Goal: Task Accomplishment & Management: Use online tool/utility

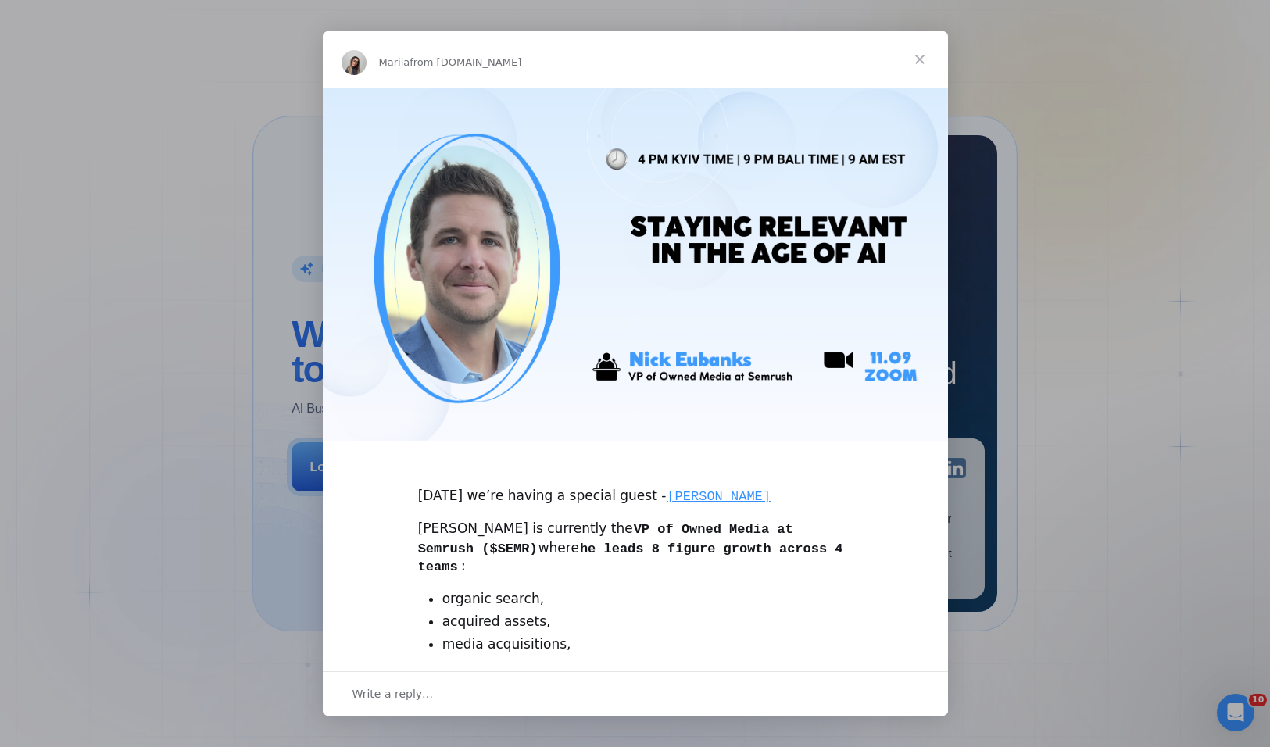
click at [923, 55] on span "Close" at bounding box center [920, 59] width 56 height 56
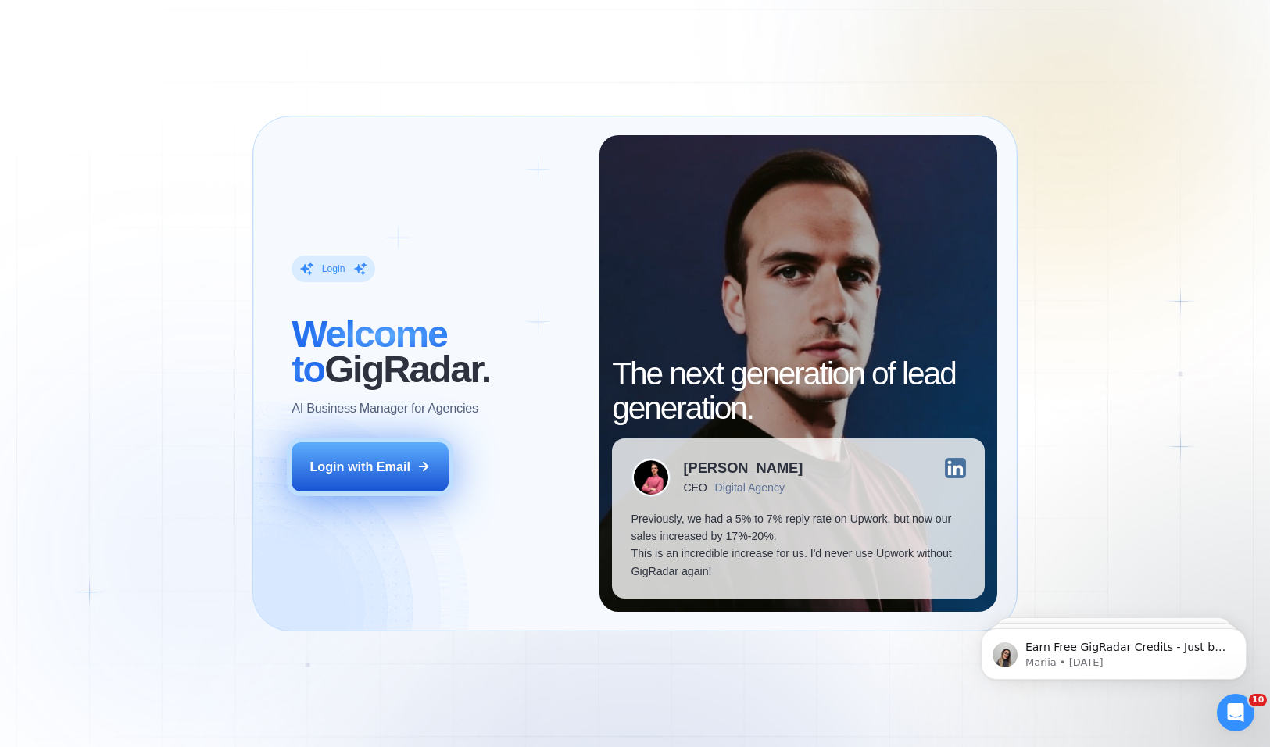
click at [409, 459] on div "Login with Email" at bounding box center [360, 466] width 101 height 17
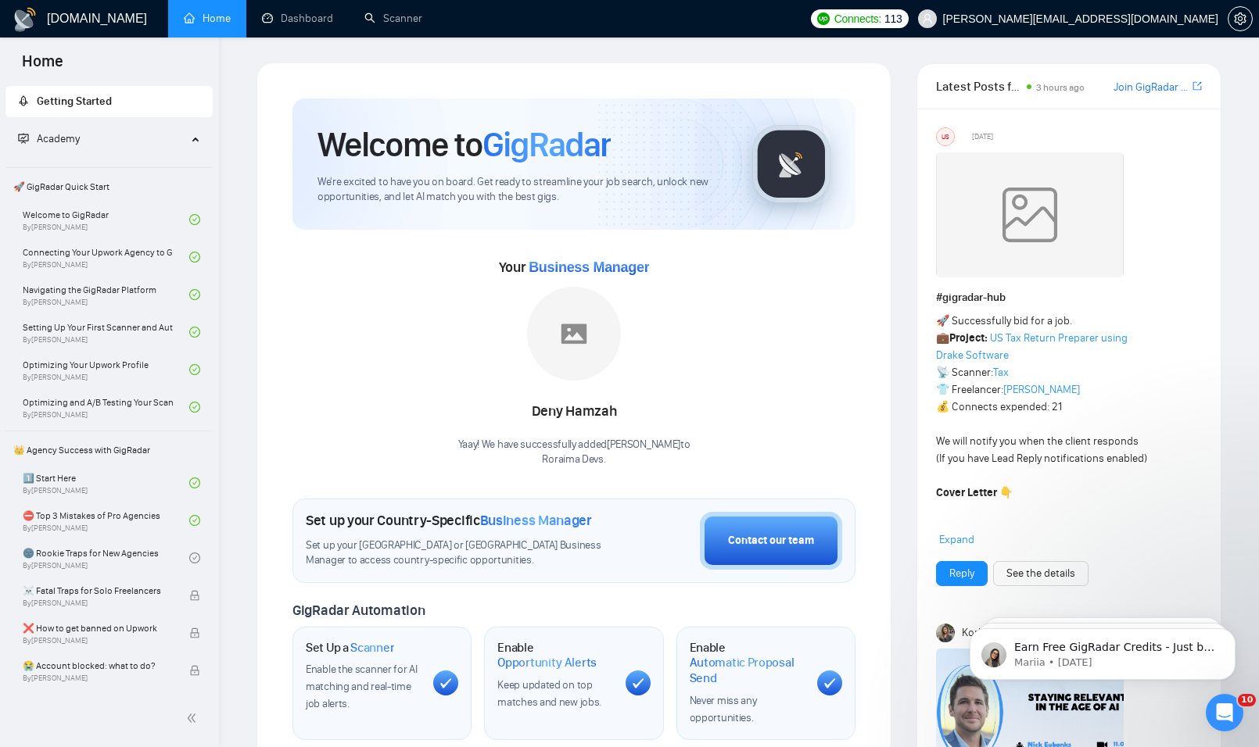
click at [289, 19] on link "Dashboard" at bounding box center [297, 18] width 71 height 13
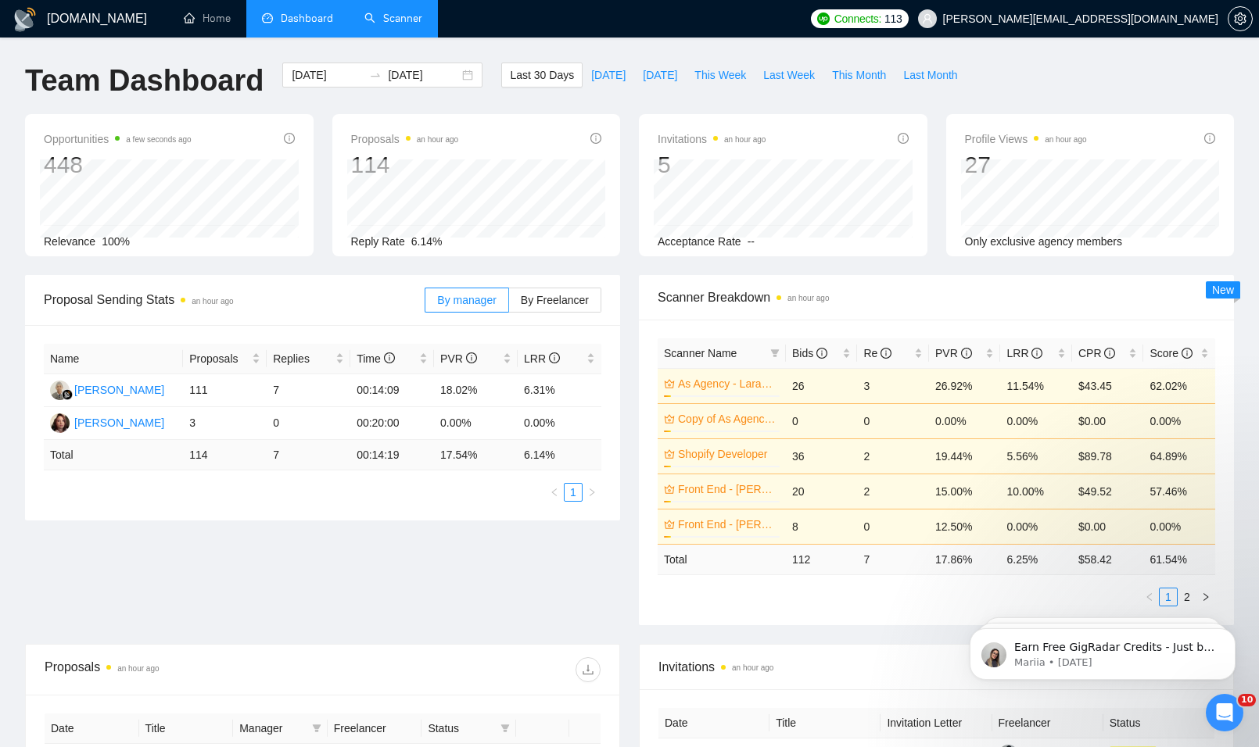
click at [373, 16] on link "Scanner" at bounding box center [393, 18] width 58 height 13
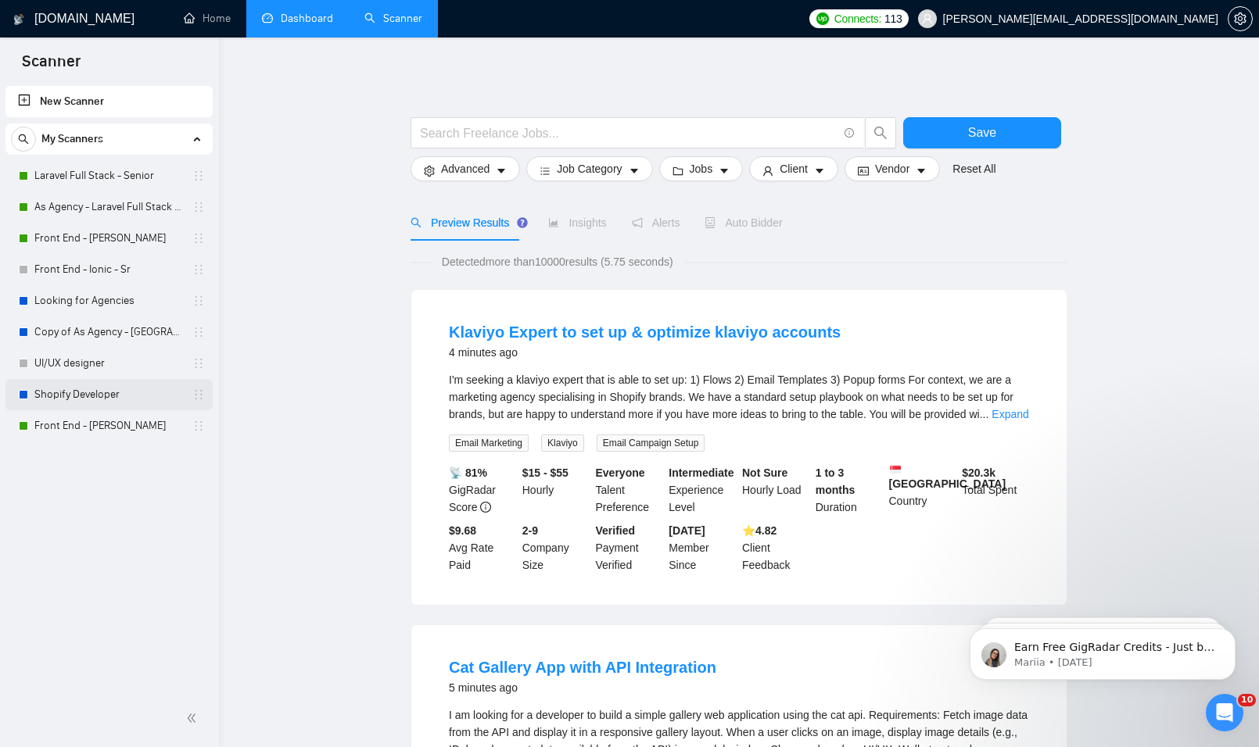
click at [134, 399] on link "Shopify Developer" at bounding box center [108, 394] width 149 height 31
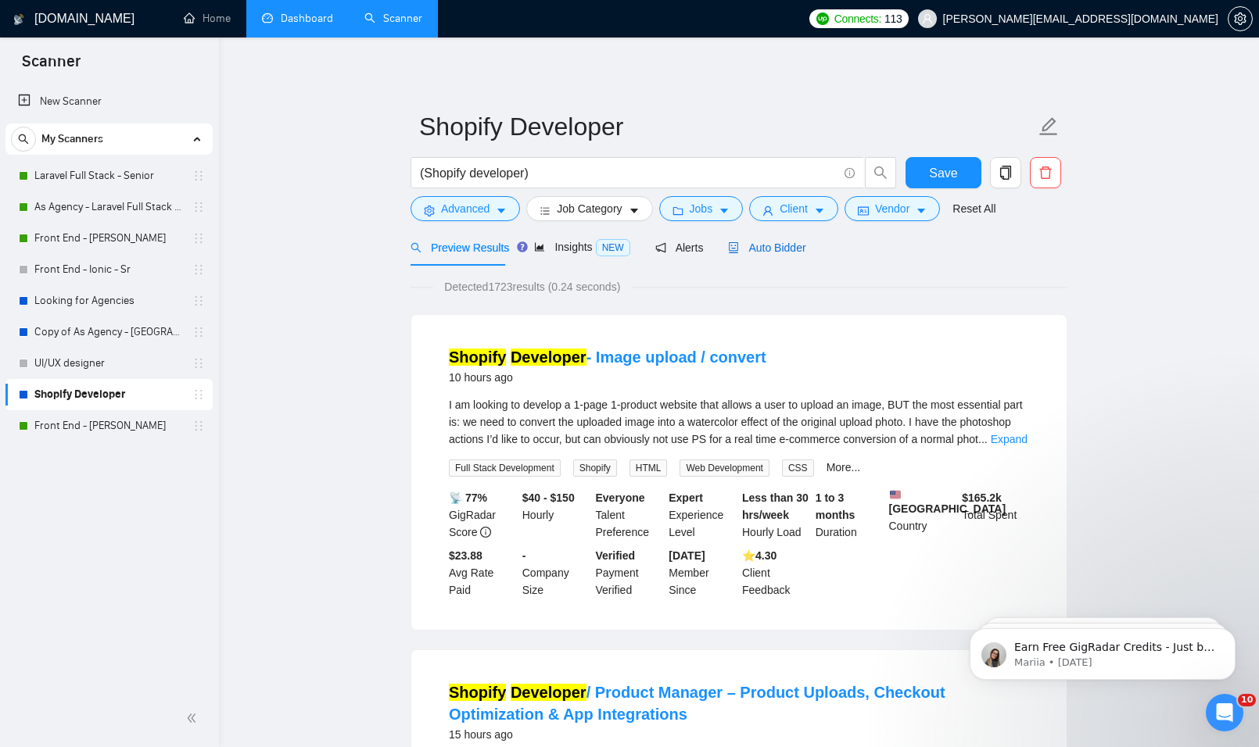
click at [788, 253] on span "Auto Bidder" at bounding box center [766, 248] width 77 height 13
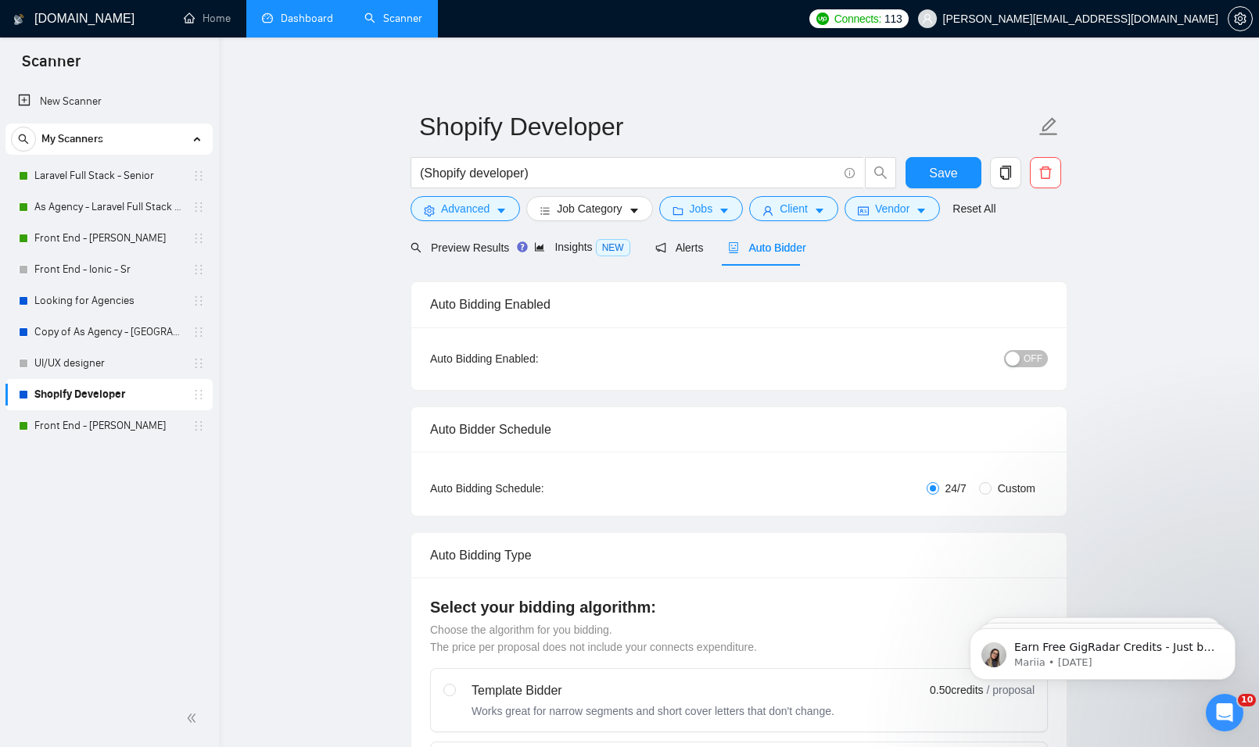
radio input "false"
radio input "true"
checkbox input "true"
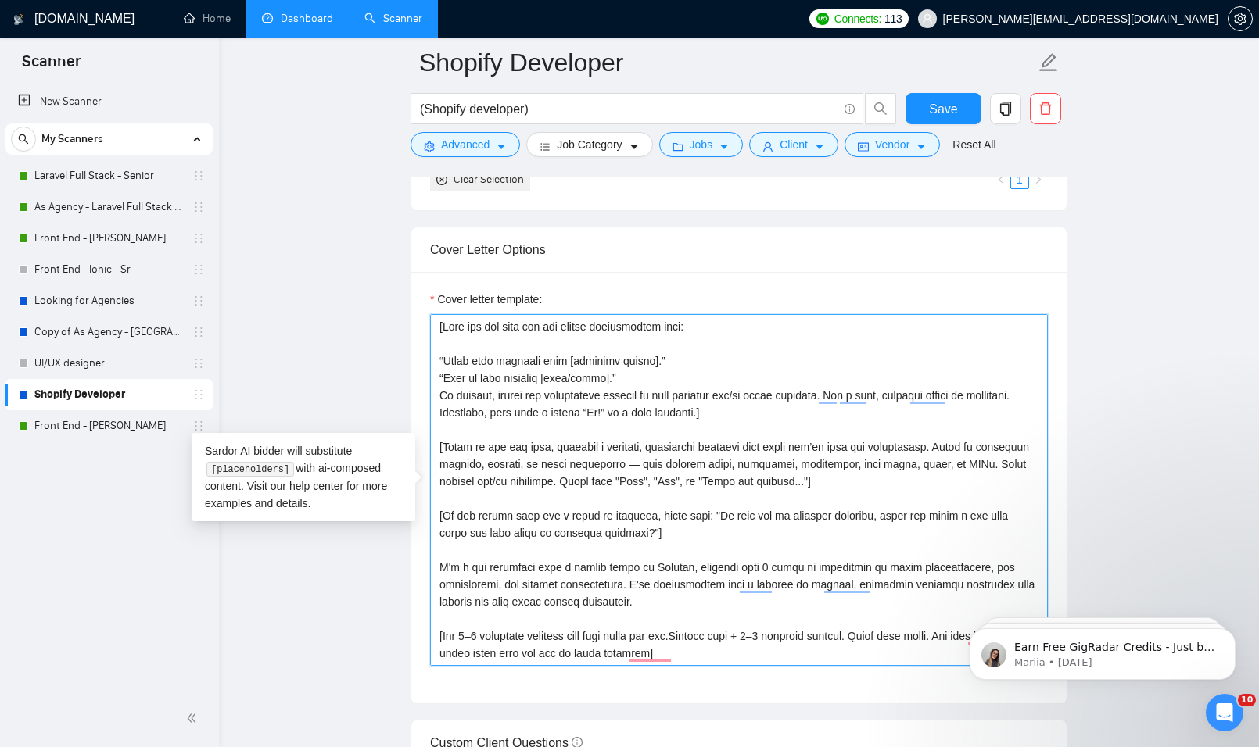
drag, startPoint x: 611, startPoint y: 604, endPoint x: 435, endPoint y: 269, distance: 378.4
click at [435, 269] on div "Cover Letter Options Cover letter template:" at bounding box center [738, 466] width 657 height 478
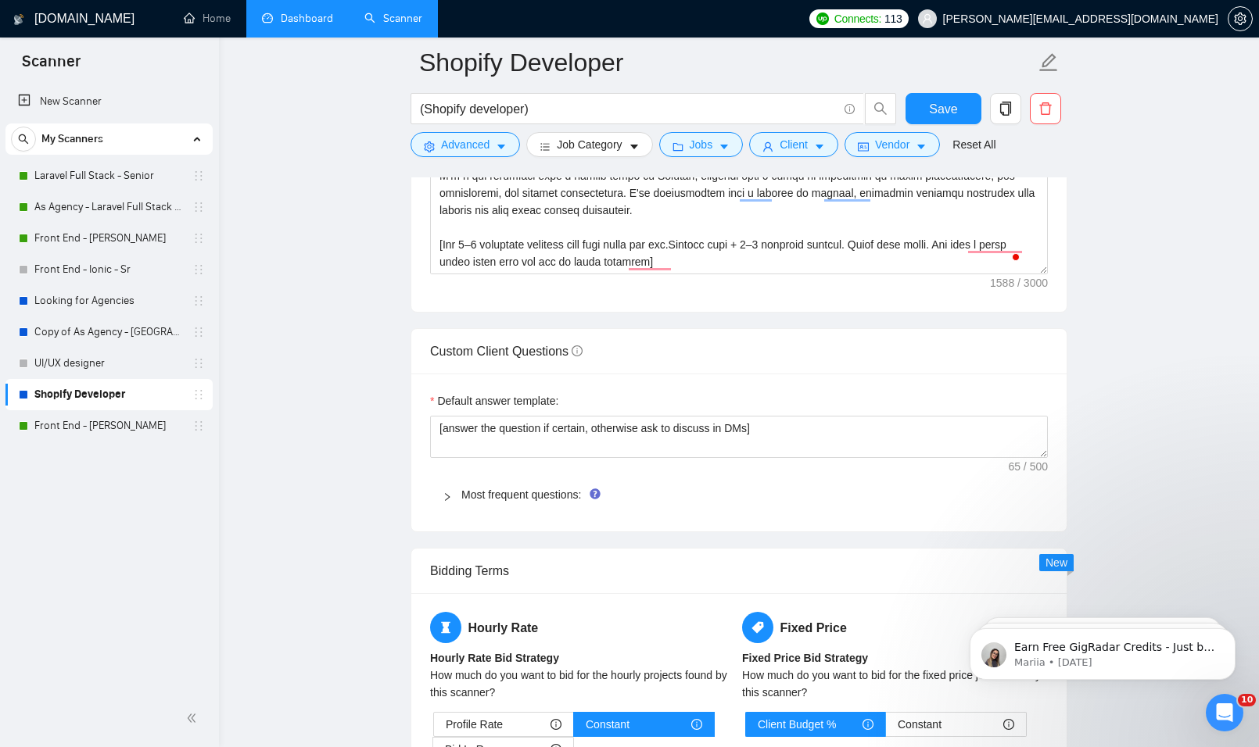
scroll to position [2111, 0]
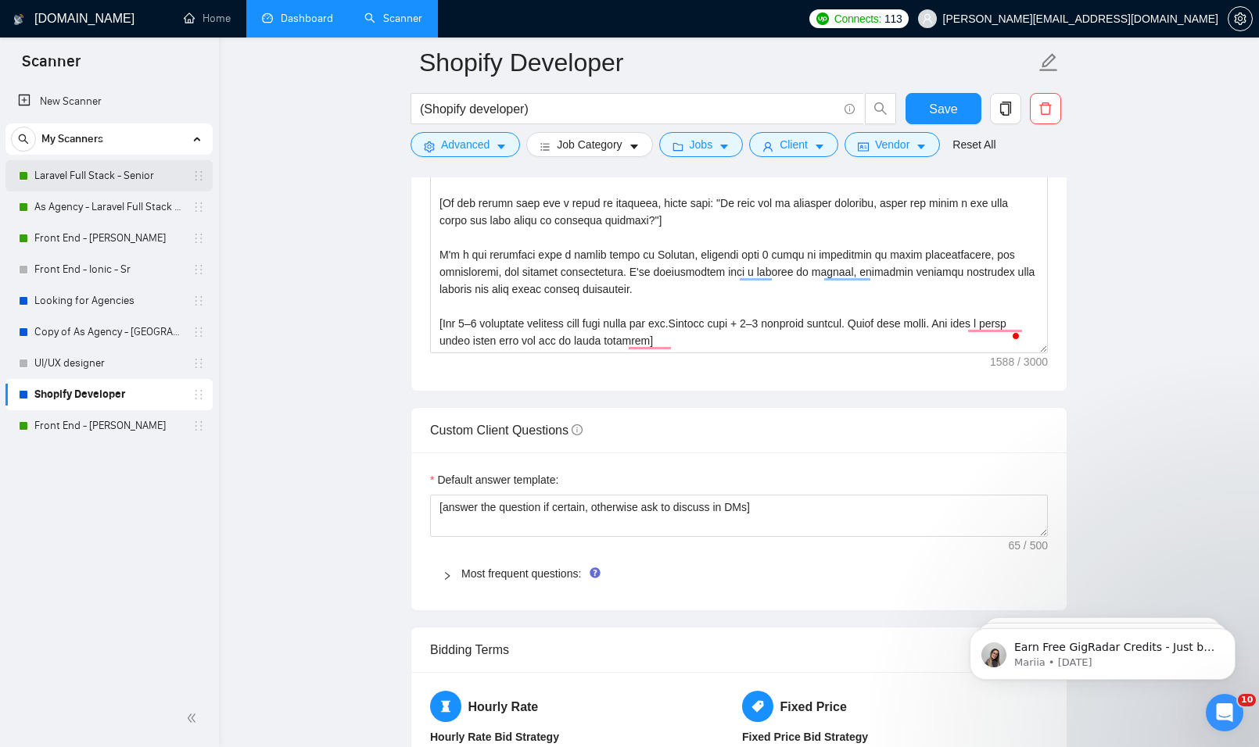
click at [88, 185] on link "Laravel Full Stack - Senior" at bounding box center [108, 175] width 149 height 31
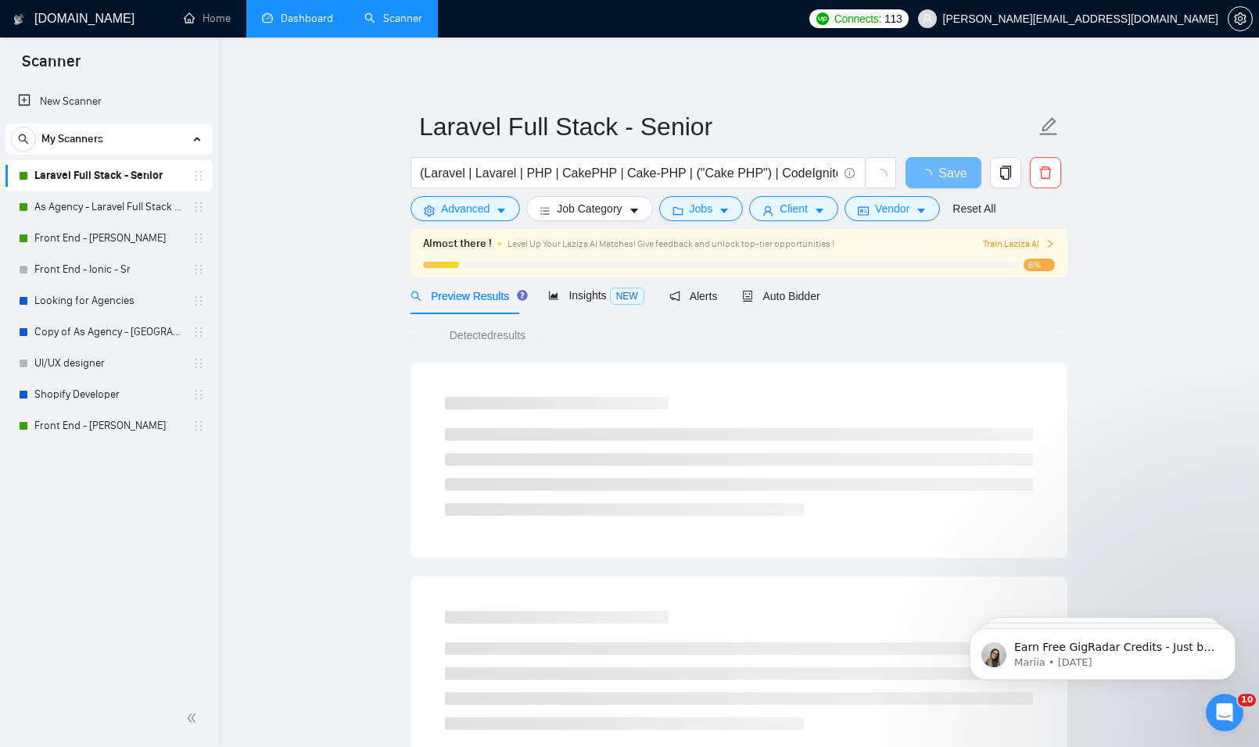
click at [308, 21] on link "Dashboard" at bounding box center [297, 18] width 71 height 13
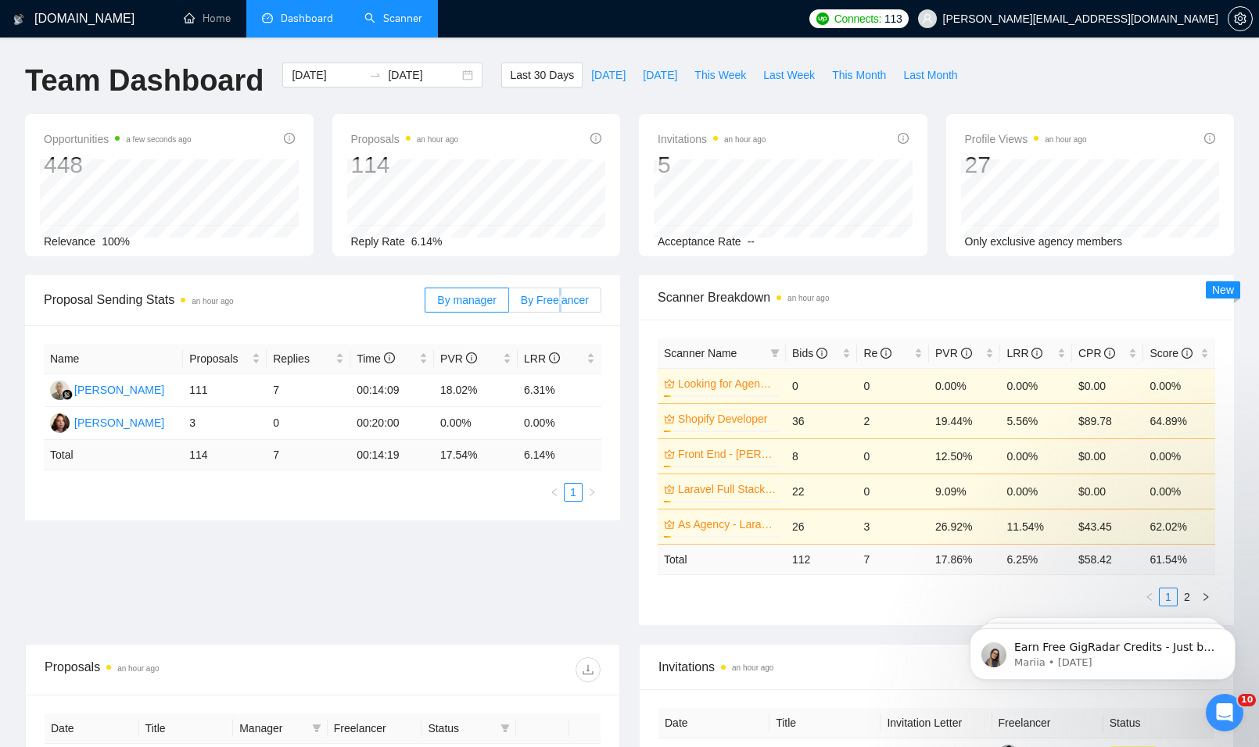
click at [561, 307] on label "By Freelancer" at bounding box center [555, 300] width 92 height 25
click at [561, 303] on span "By Freelancer" at bounding box center [555, 300] width 68 height 13
click at [509, 304] on input "By Freelancer" at bounding box center [509, 304] width 0 height 0
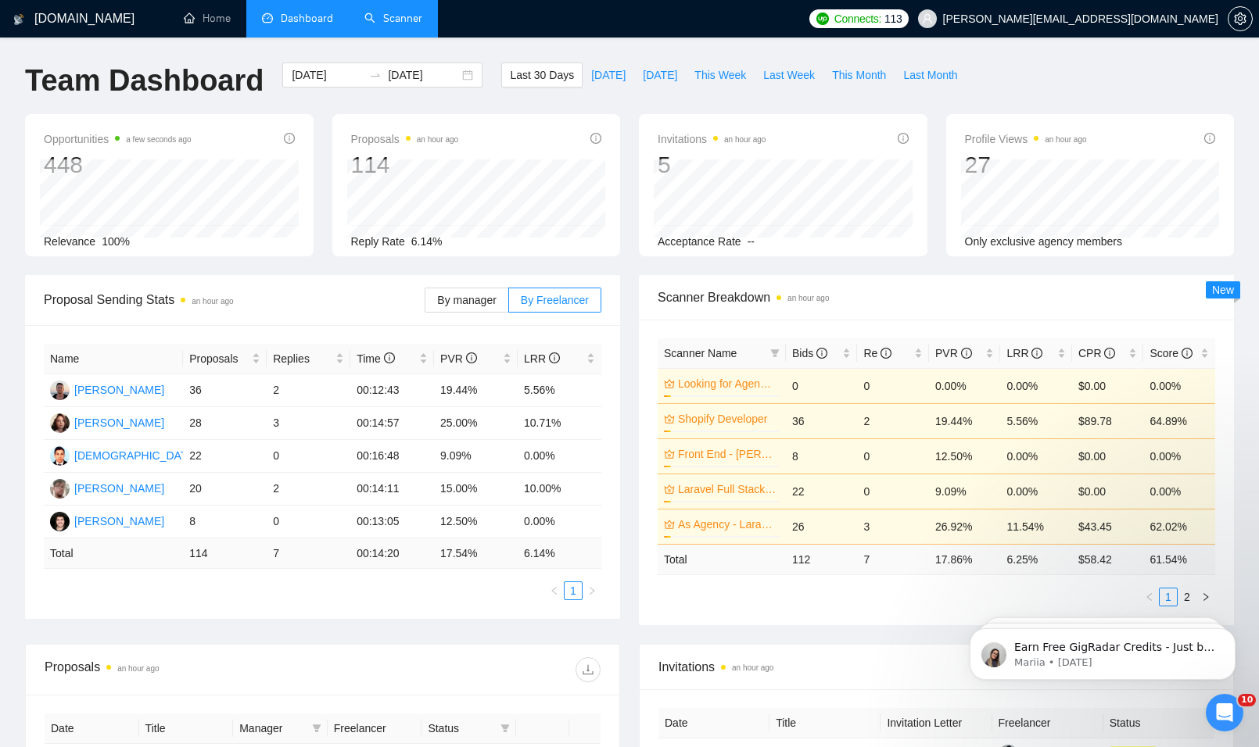
click at [397, 19] on link "Scanner" at bounding box center [393, 18] width 58 height 13
